Goal: Information Seeking & Learning: Learn about a topic

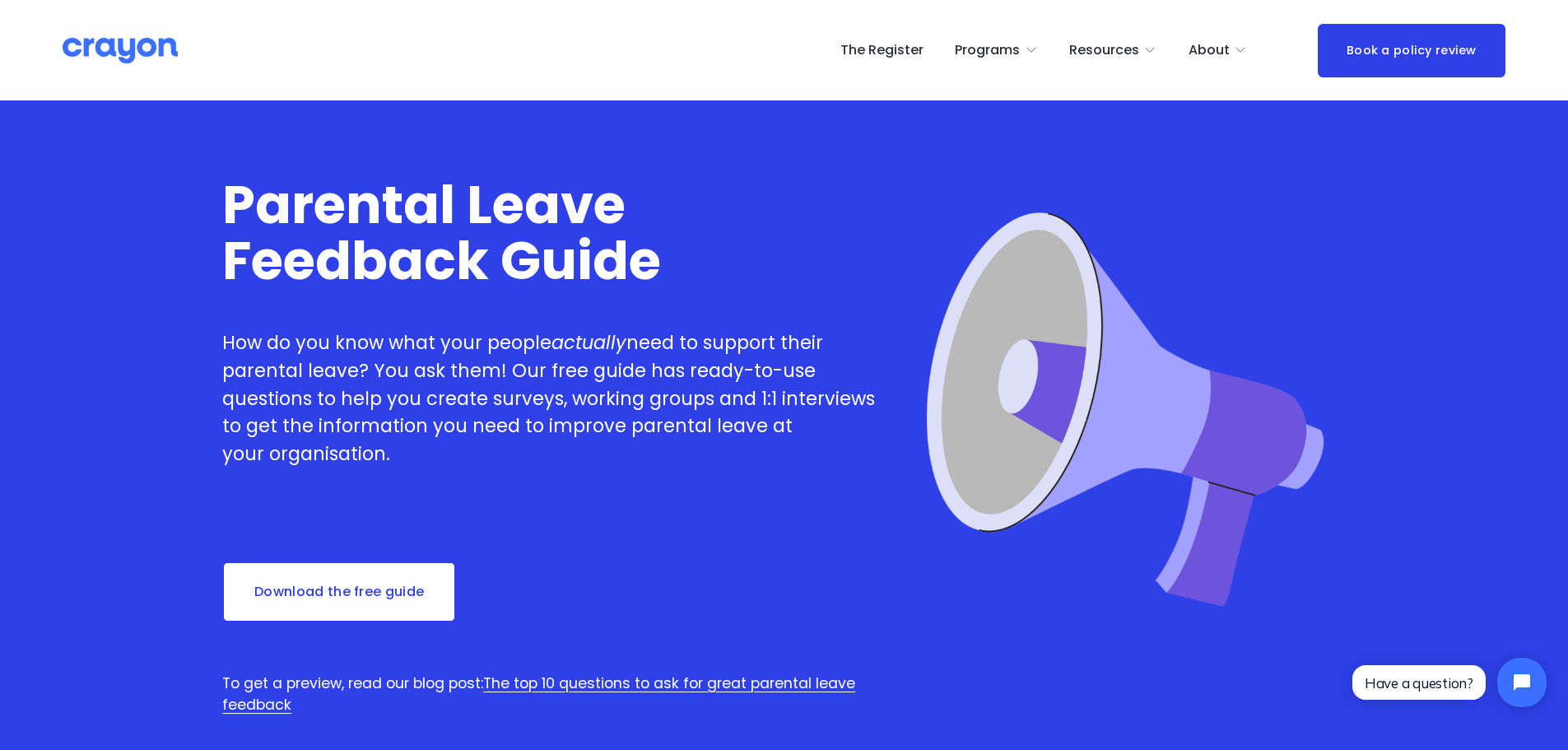
click at [0, 0] on span "Employer hub" at bounding box center [0, 0] width 0 height 0
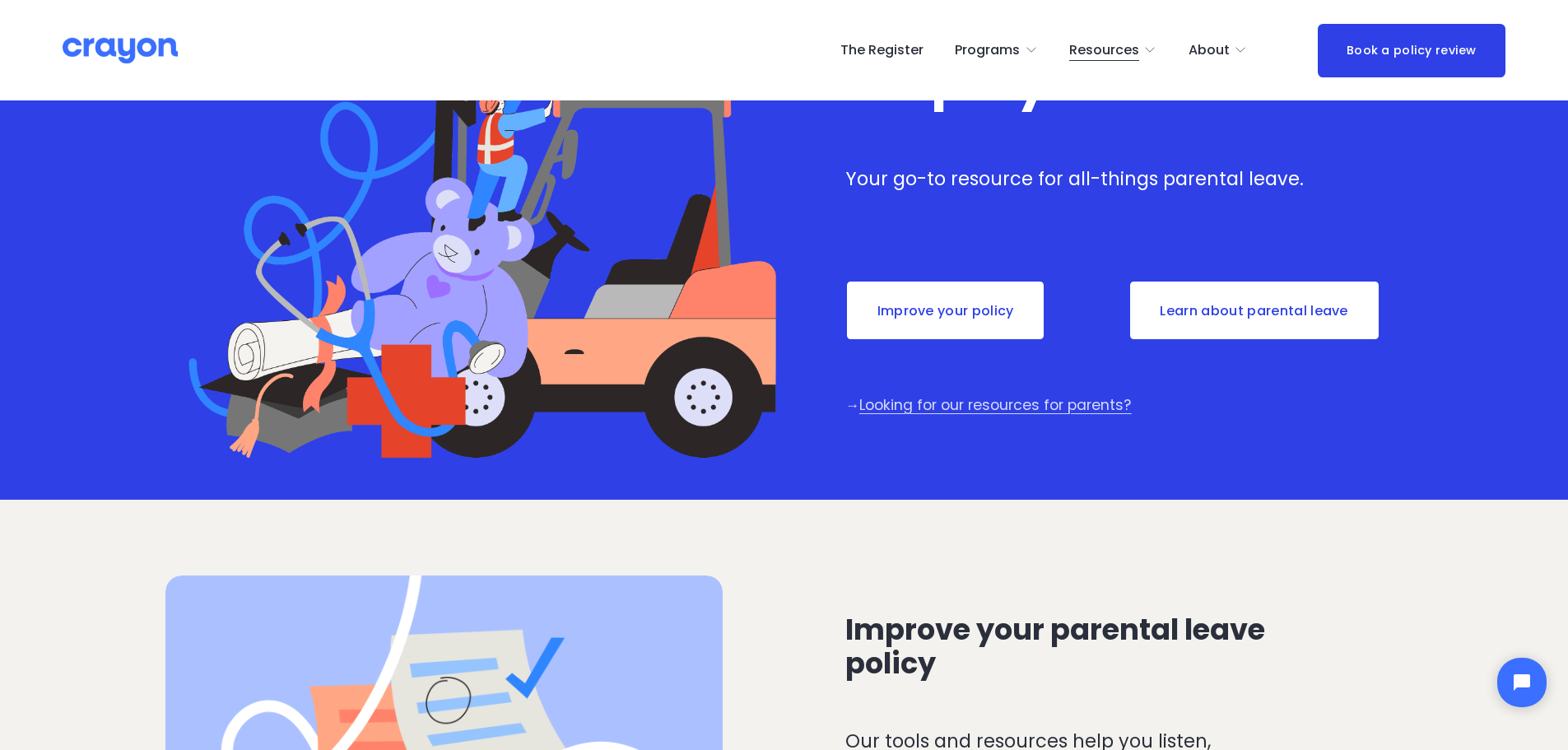
scroll to position [165, 0]
click at [1224, 317] on link "Learn about parental leave" at bounding box center [1254, 310] width 252 height 61
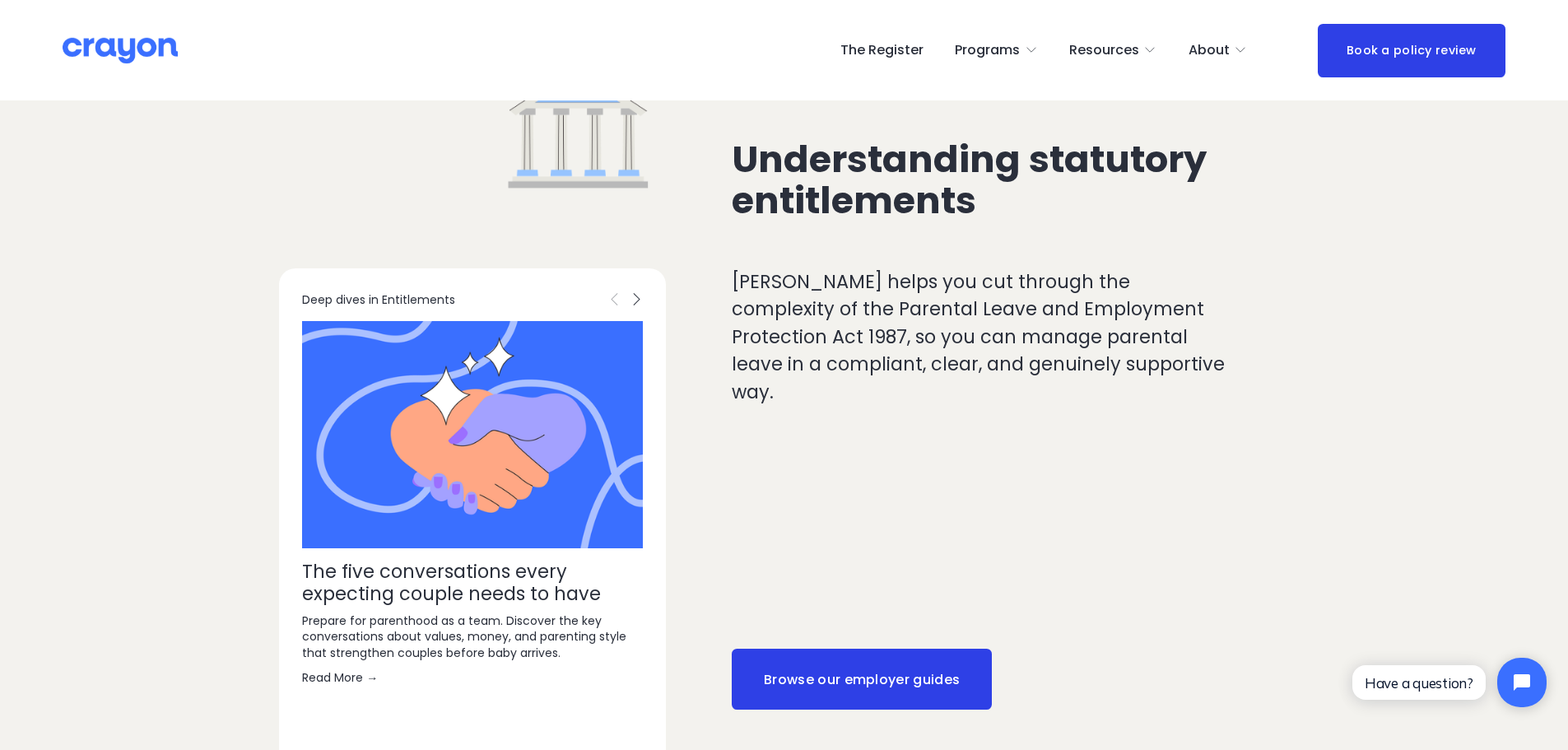
scroll to position [823, 0]
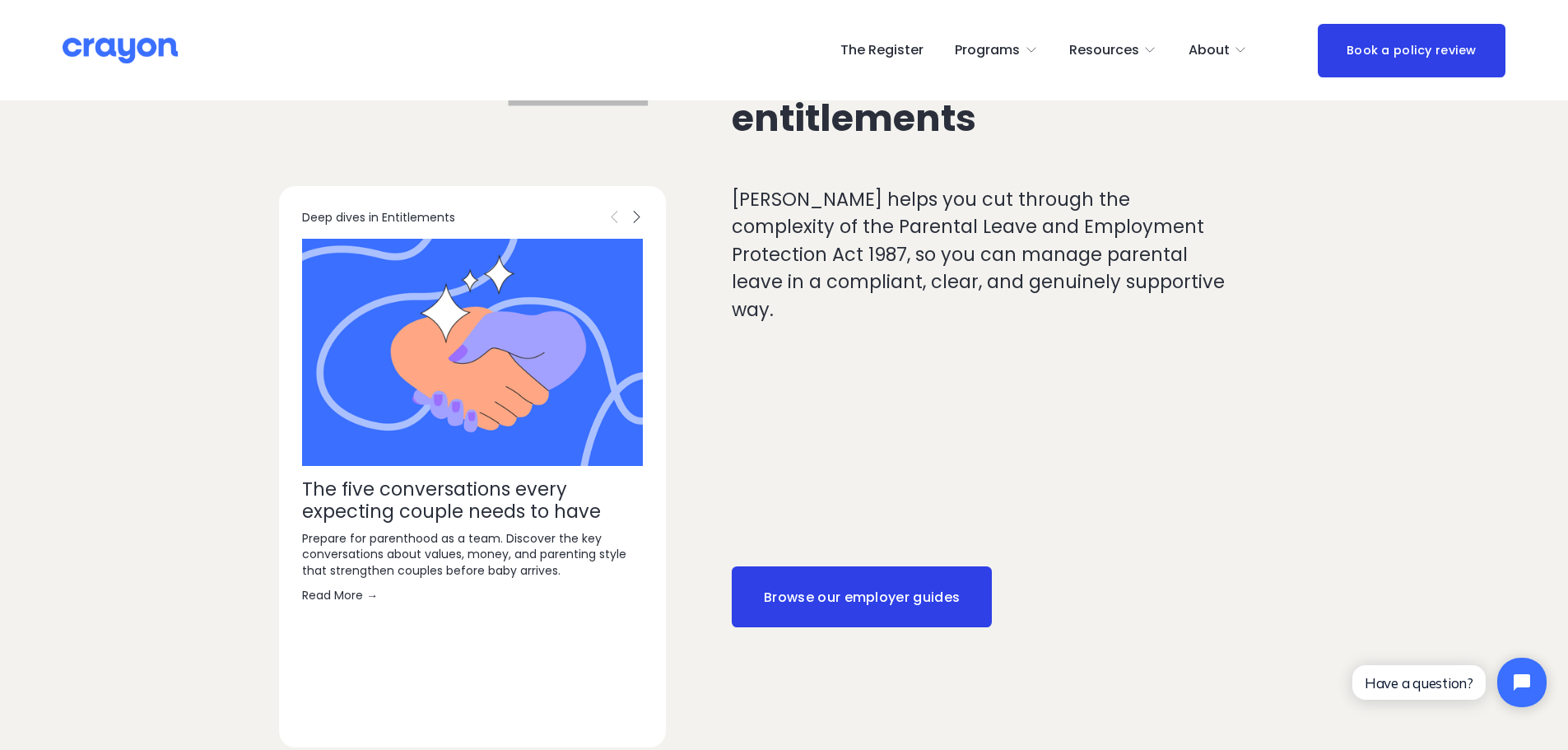
click at [829, 594] on link "Browse our employer guides" at bounding box center [861, 596] width 260 height 61
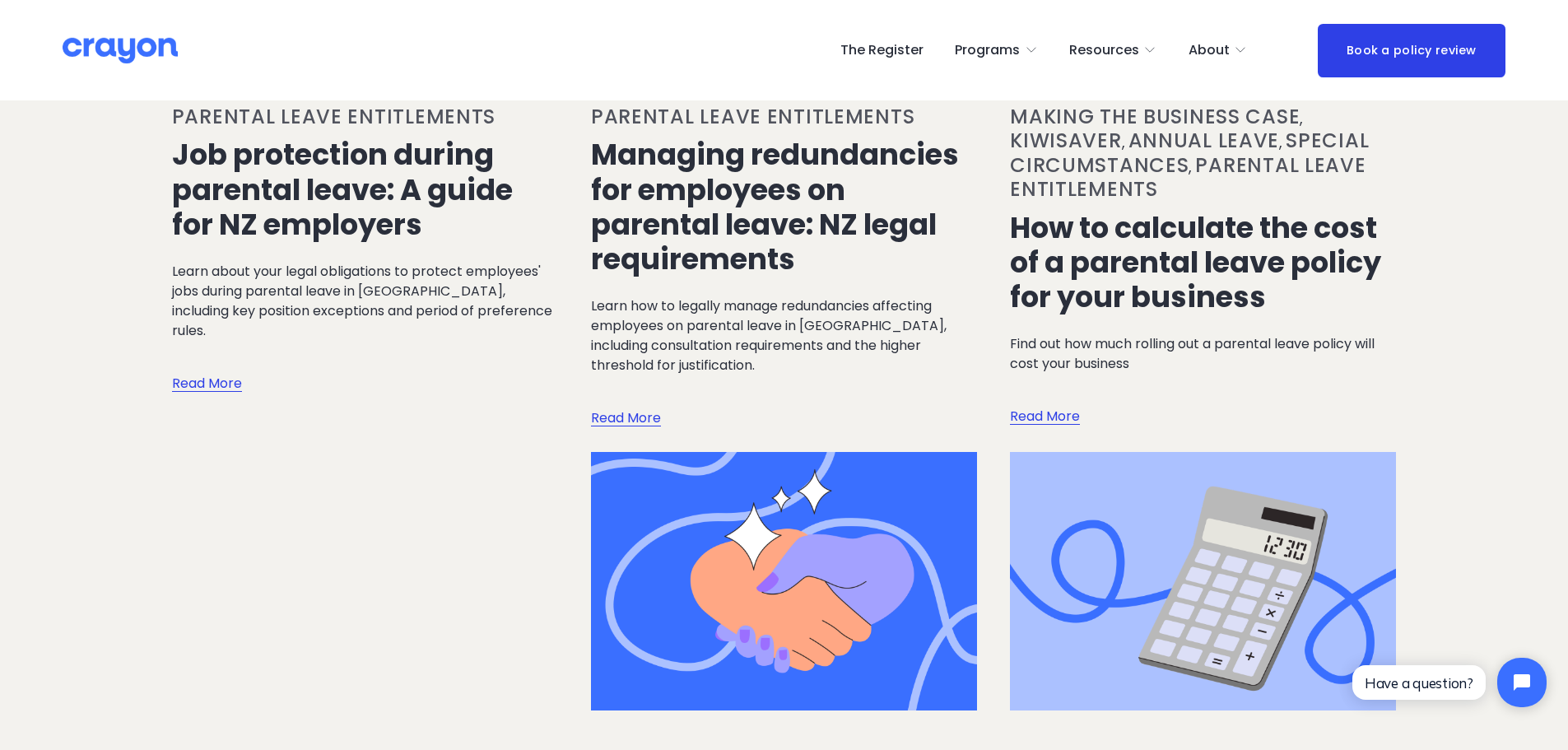
scroll to position [2635, 0]
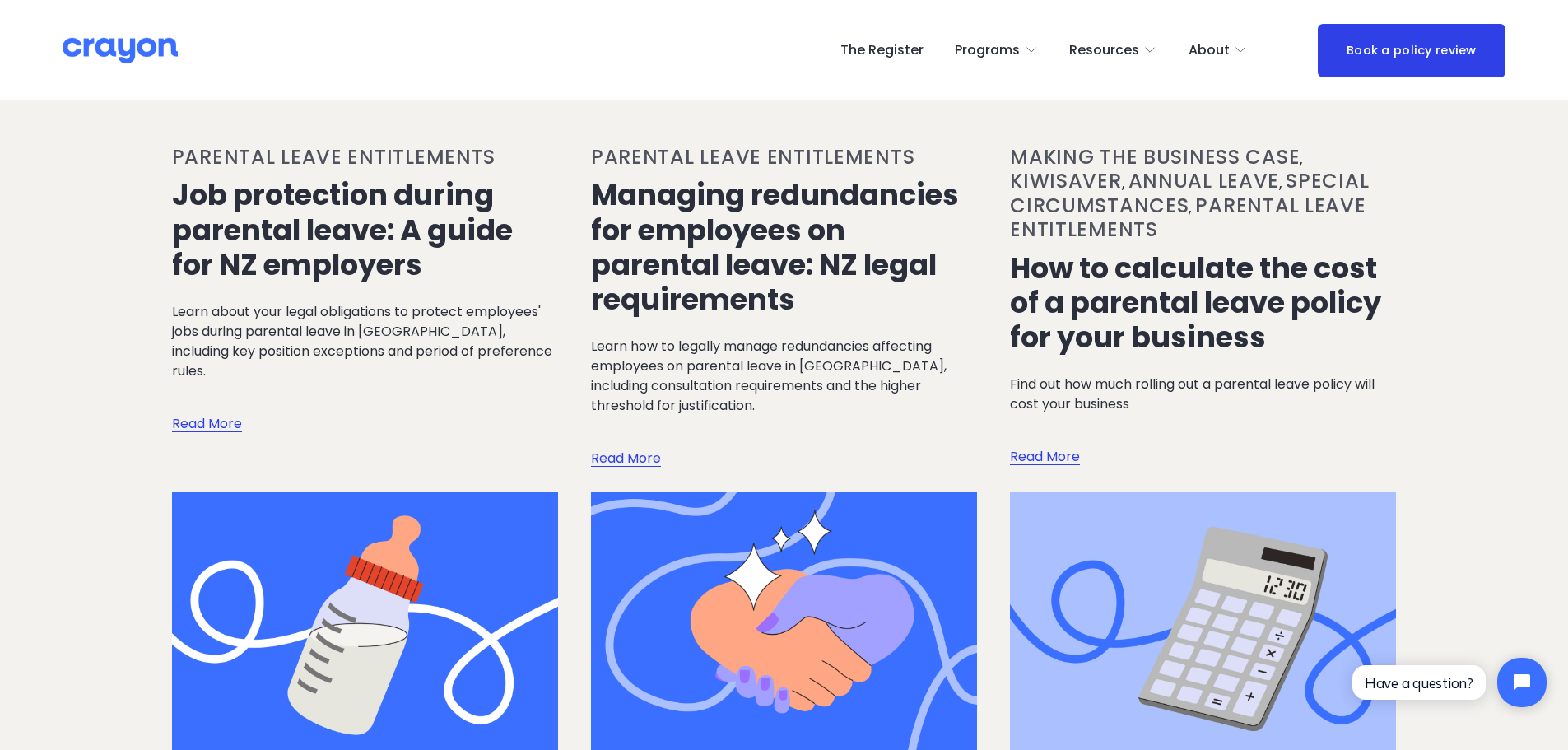
click at [1239, 248] on link "How to calculate the cost of a parental leave policy for your business" at bounding box center [1196, 302] width 371 height 110
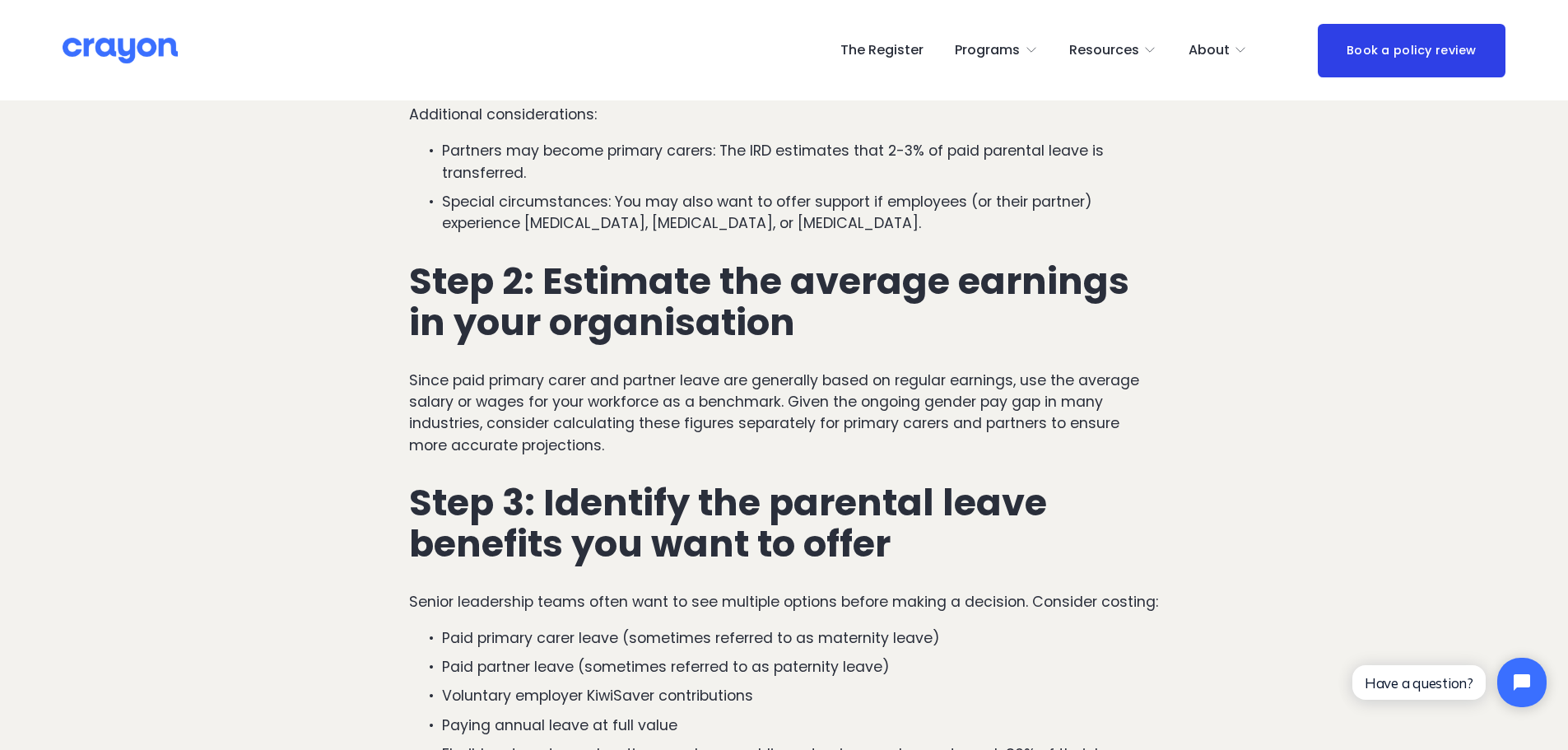
scroll to position [1070, 0]
